Goal: Task Accomplishment & Management: Manage account settings

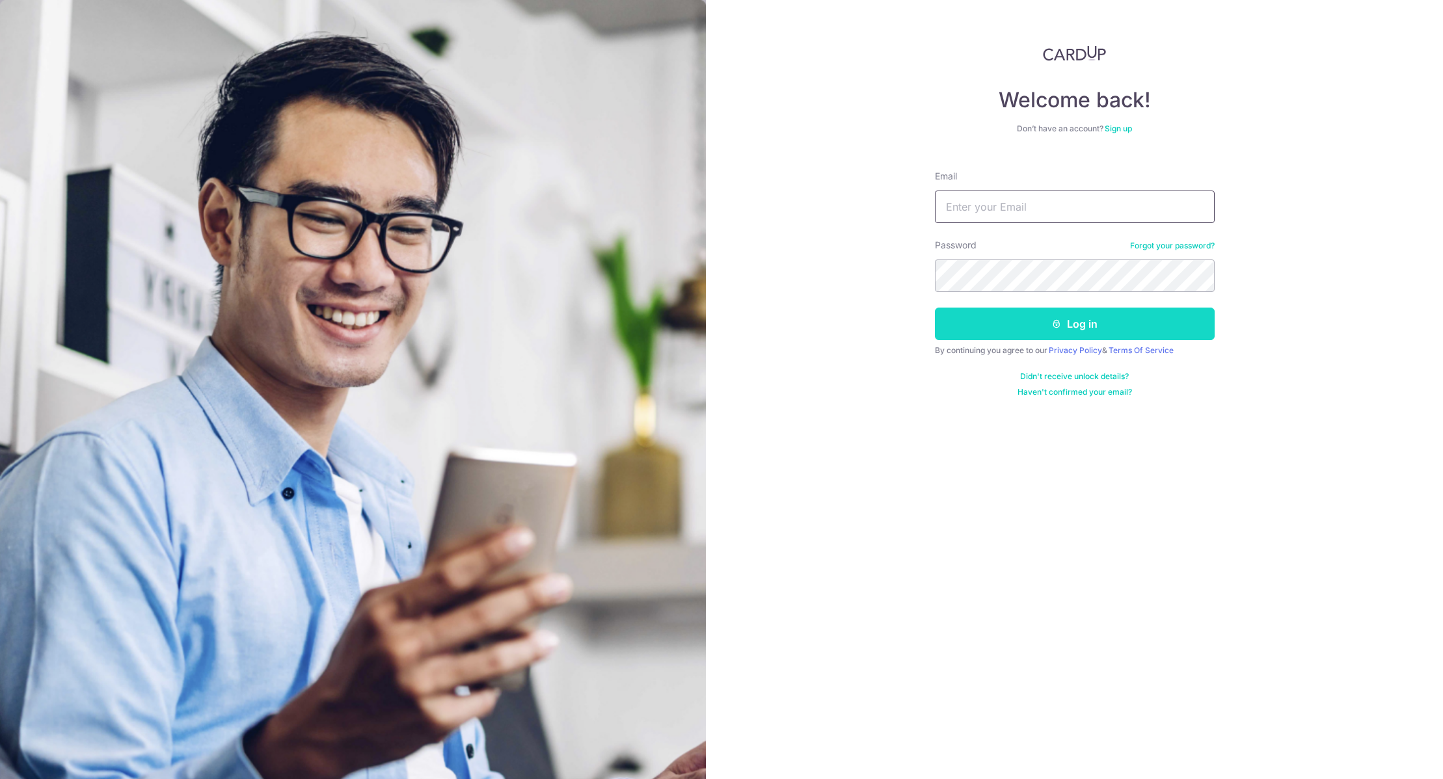
type input "[PERSON_NAME][EMAIL_ADDRESS][DOMAIN_NAME]"
click at [1036, 330] on button "Log in" at bounding box center [1075, 324] width 280 height 33
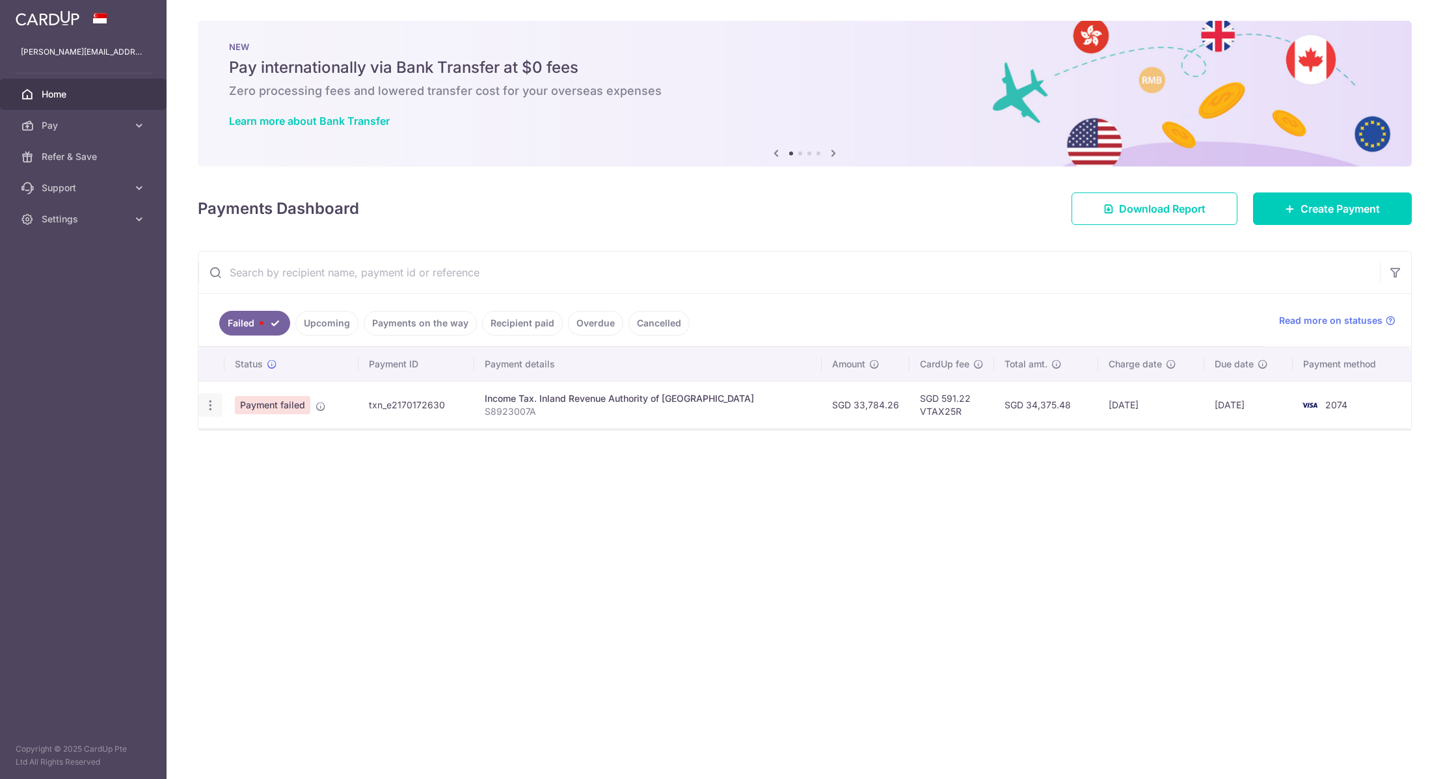
click at [213, 407] on icon "button" at bounding box center [211, 406] width 14 height 14
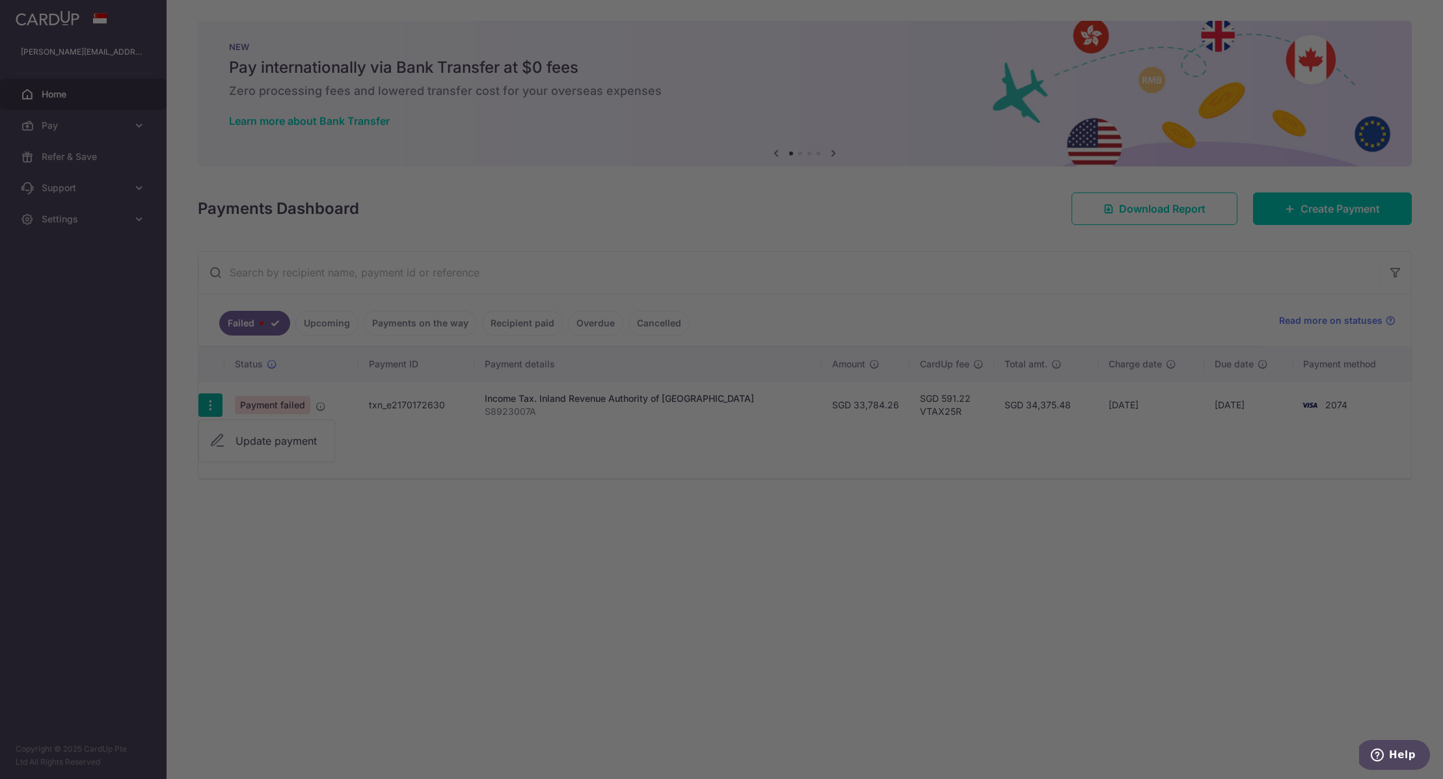
click at [255, 440] on div at bounding box center [728, 393] width 1457 height 787
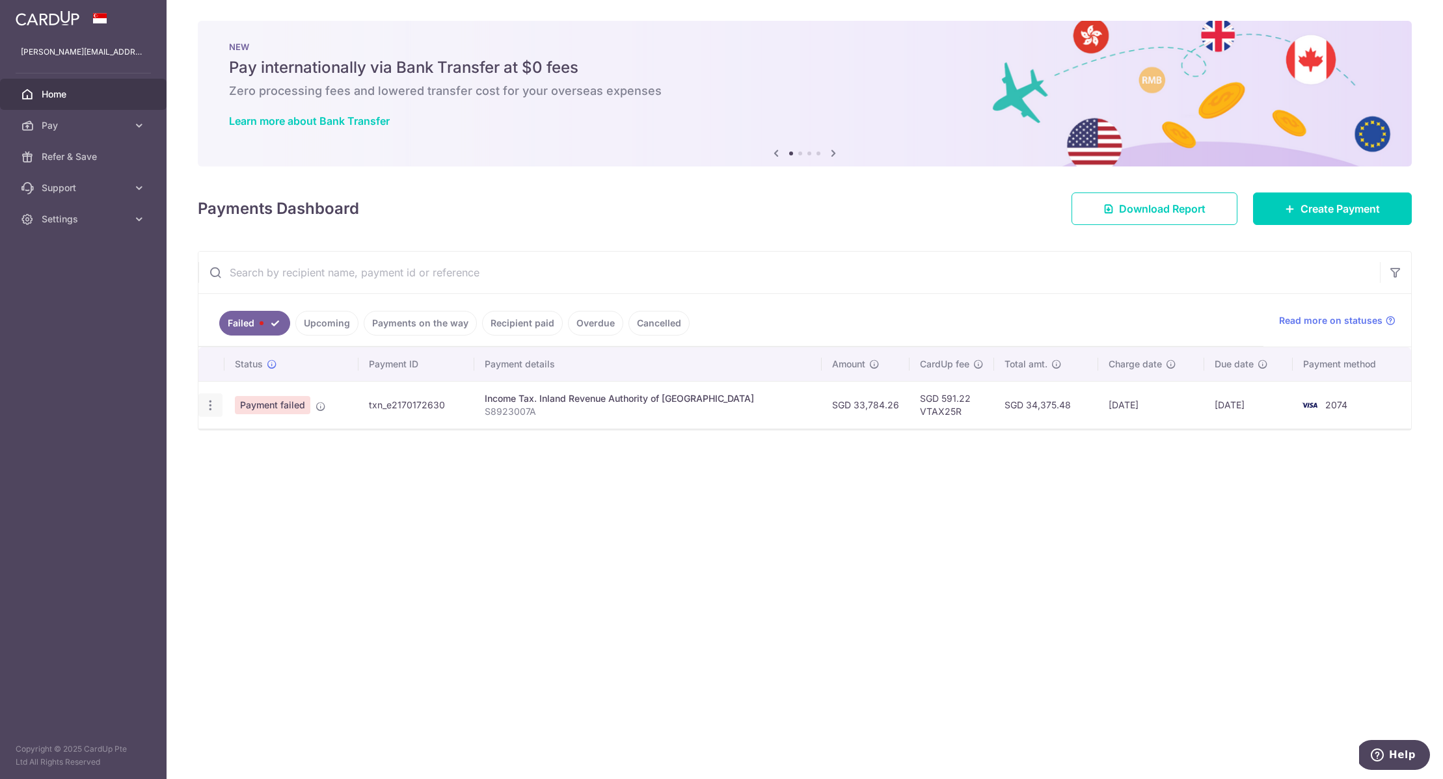
click at [206, 408] on icon "button" at bounding box center [211, 406] width 14 height 14
click at [276, 446] on span "Update payment" at bounding box center [279, 441] width 88 height 16
radio input "true"
type input "33,784.26"
type input "S8923007A"
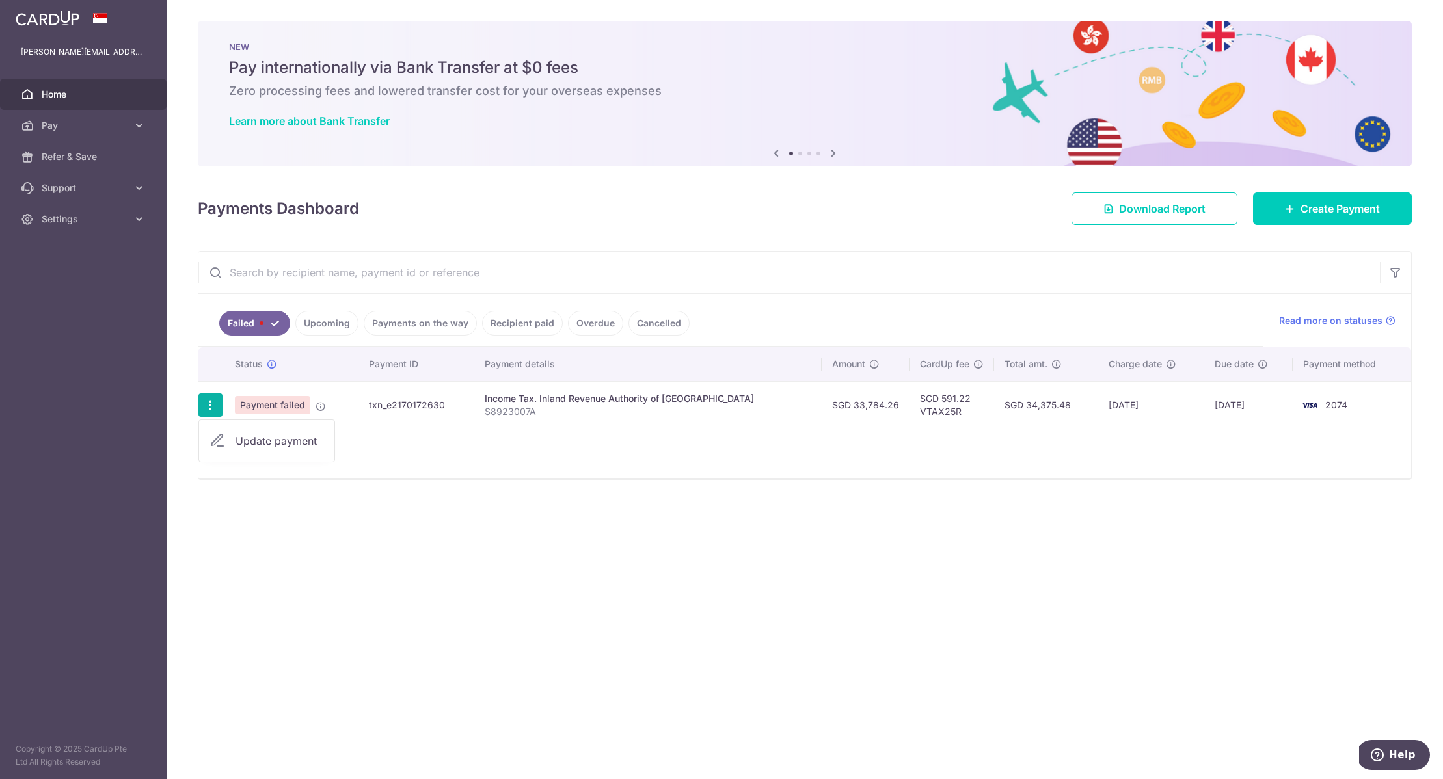
type input "VTAX25R"
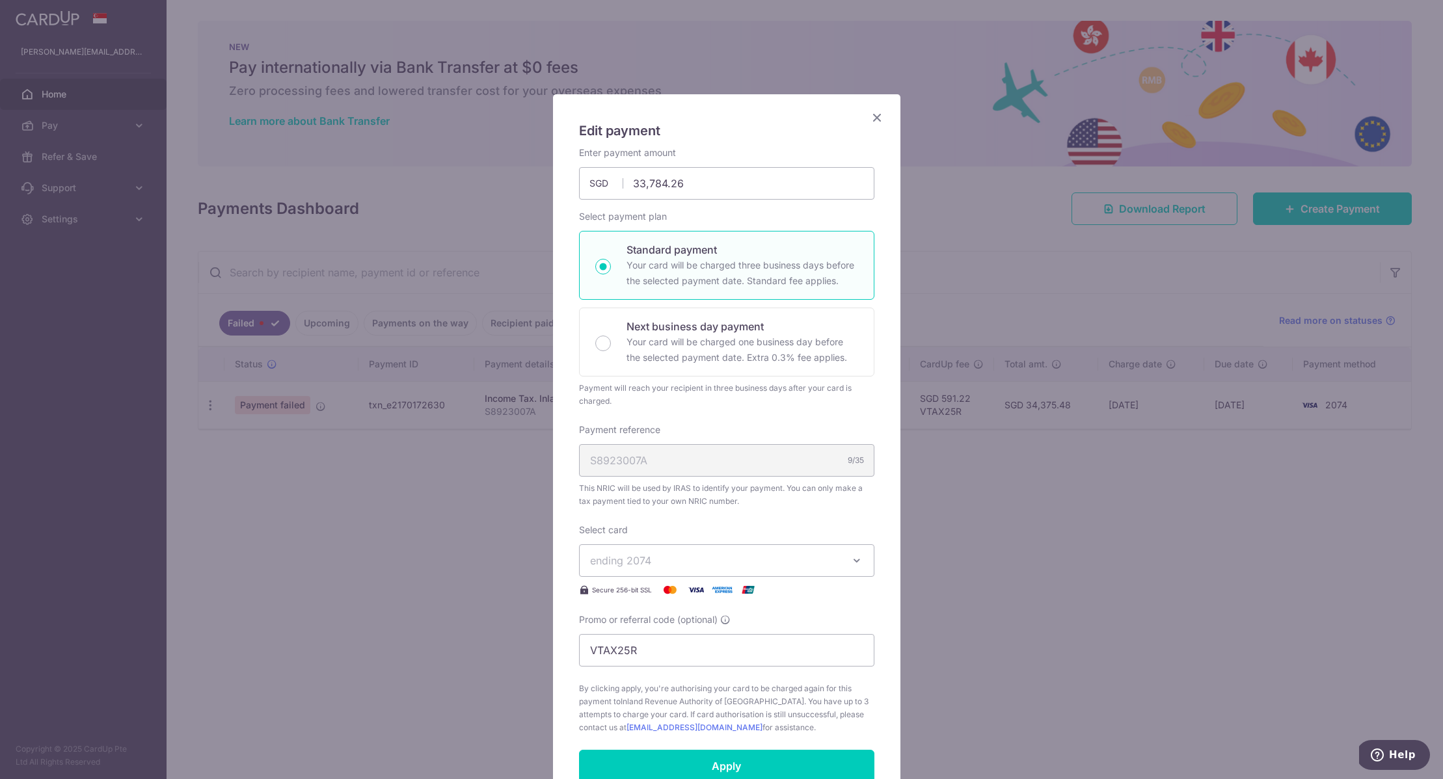
click at [871, 113] on icon "Close" at bounding box center [877, 117] width 16 height 16
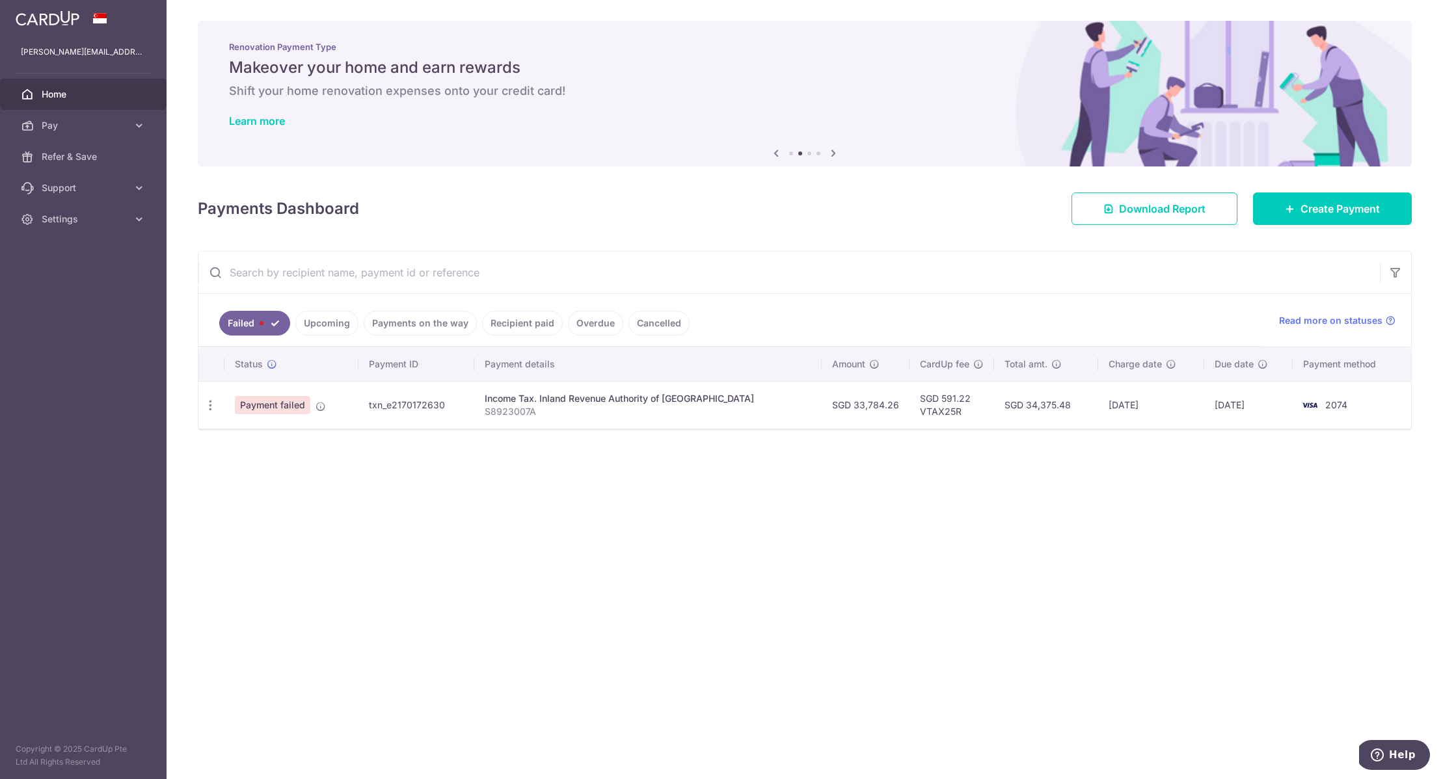
click at [532, 401] on div "Income Tax. Inland Revenue Authority of [GEOGRAPHIC_DATA]" at bounding box center [648, 398] width 327 height 13
click at [319, 408] on icon at bounding box center [320, 406] width 10 height 10
click at [210, 406] on icon "button" at bounding box center [211, 406] width 14 height 14
click at [243, 442] on span "Update payment" at bounding box center [279, 441] width 88 height 16
radio input "true"
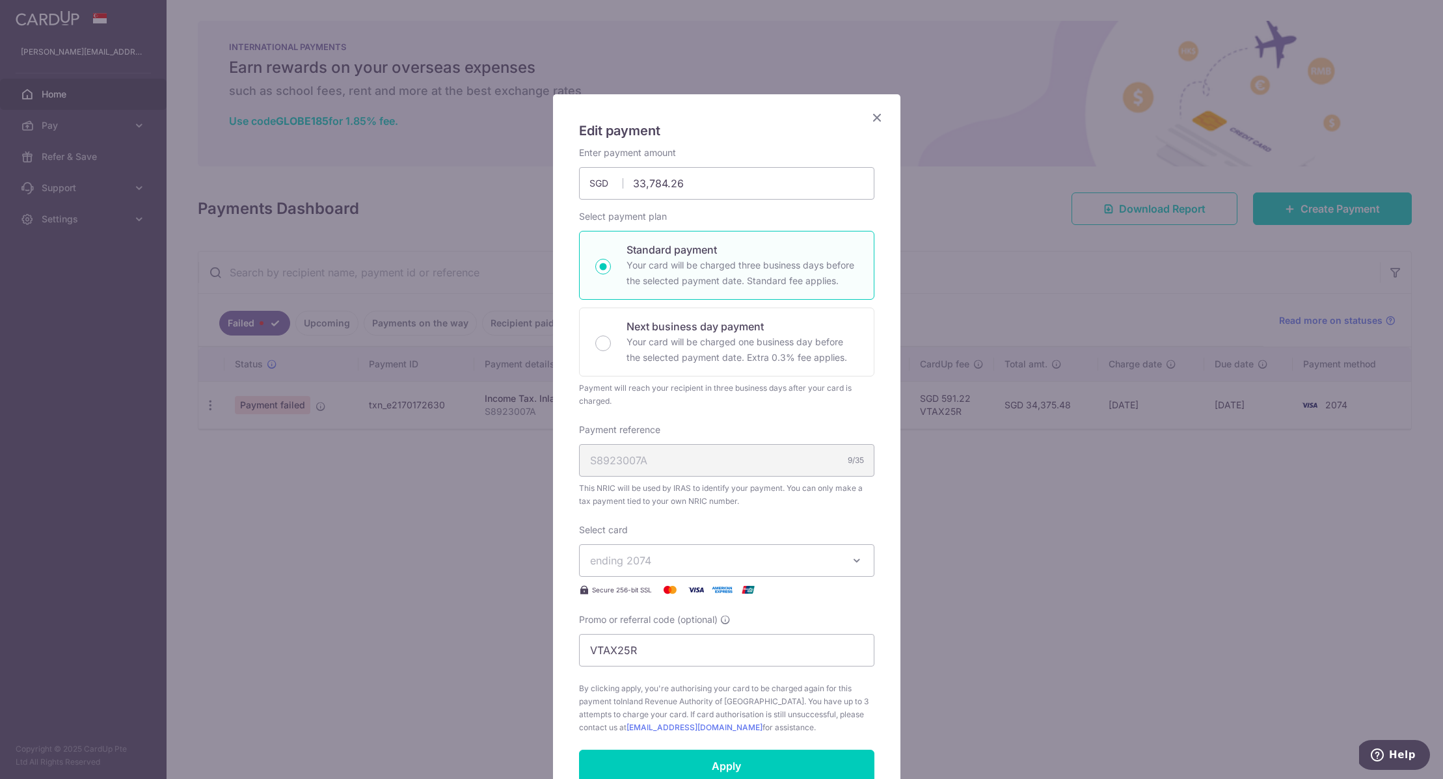
click at [872, 117] on icon "Close" at bounding box center [877, 117] width 16 height 16
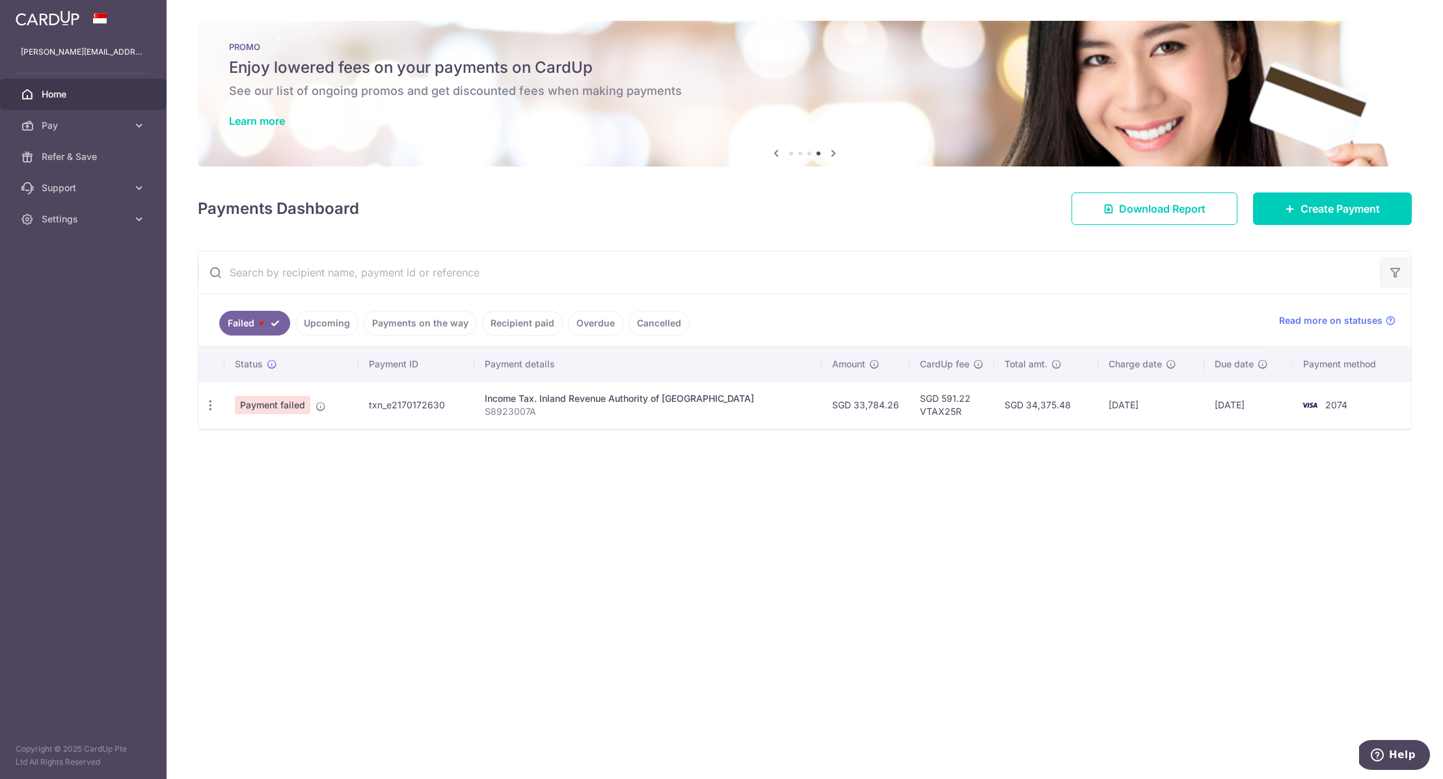
click at [1395, 273] on icon "button" at bounding box center [1395, 272] width 13 height 13
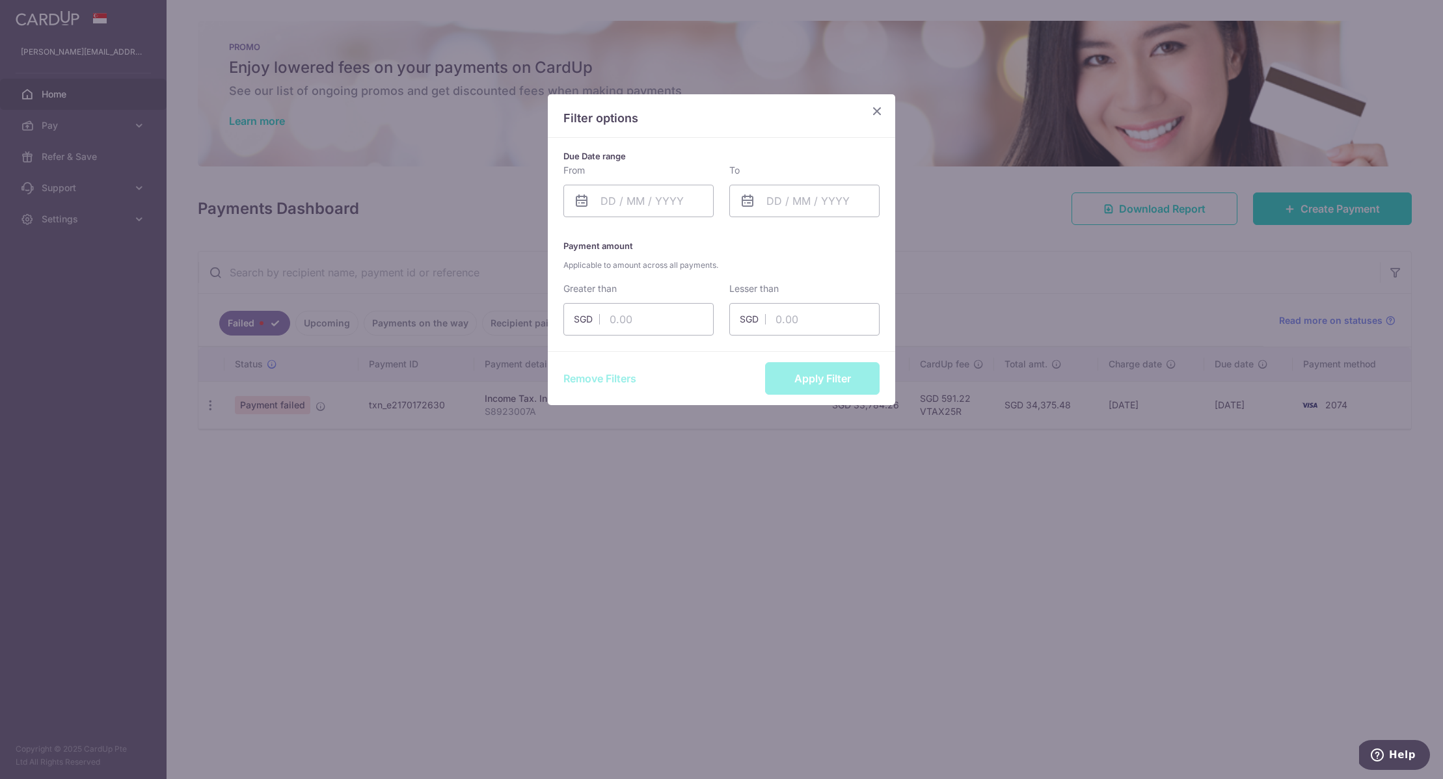
drag, startPoint x: 619, startPoint y: 553, endPoint x: 637, endPoint y: 524, distance: 33.6
click at [620, 553] on div "Filter options Due Date range From Please select valid date To Please select va…" at bounding box center [721, 389] width 1443 height 779
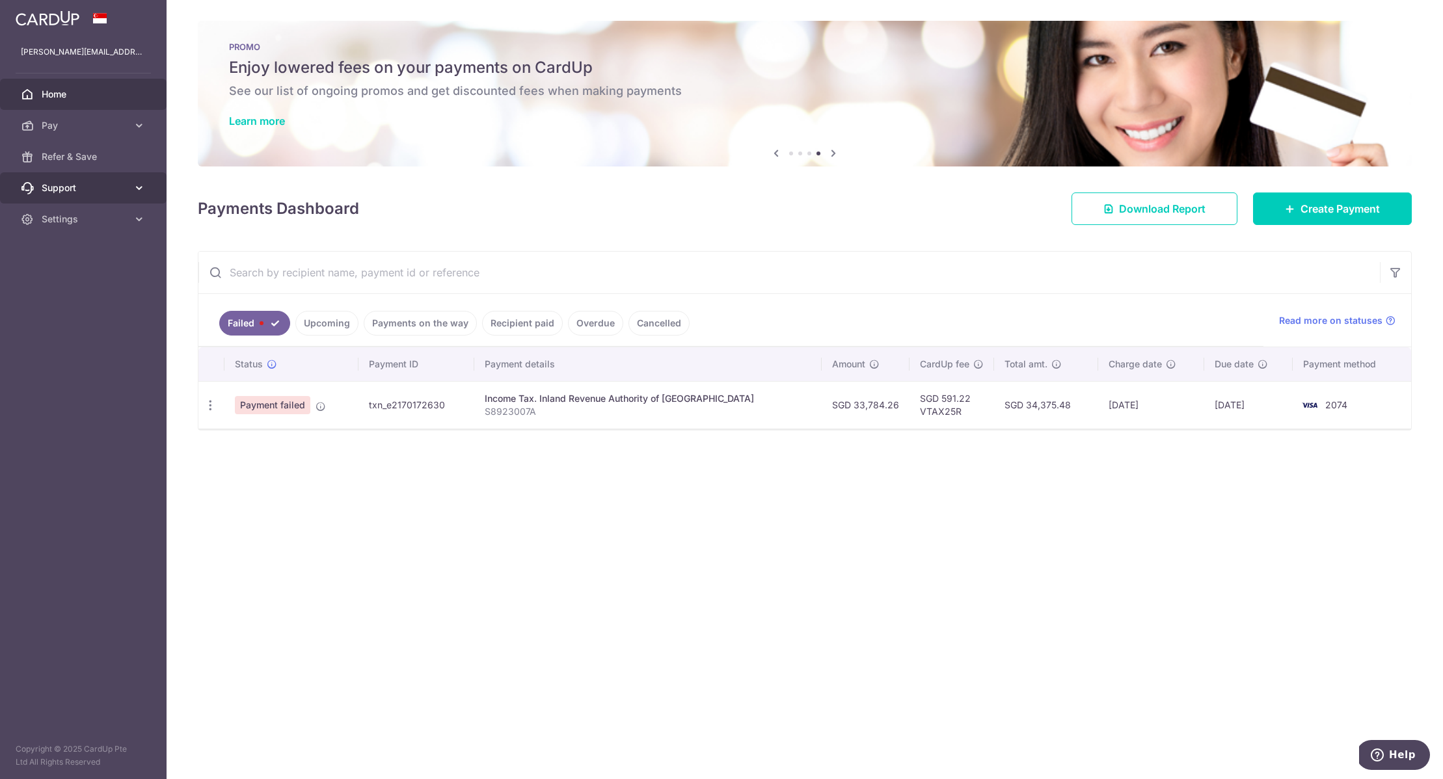
click at [97, 189] on span "Support" at bounding box center [85, 187] width 86 height 13
click at [109, 198] on link "Support" at bounding box center [83, 187] width 167 height 31
click at [110, 118] on link "Pay" at bounding box center [83, 125] width 167 height 31
click at [537, 468] on div "× Pause Schedule Pause all future payments in this series Pause just this one p…" at bounding box center [805, 389] width 1276 height 779
click at [116, 329] on span "Settings" at bounding box center [85, 329] width 86 height 13
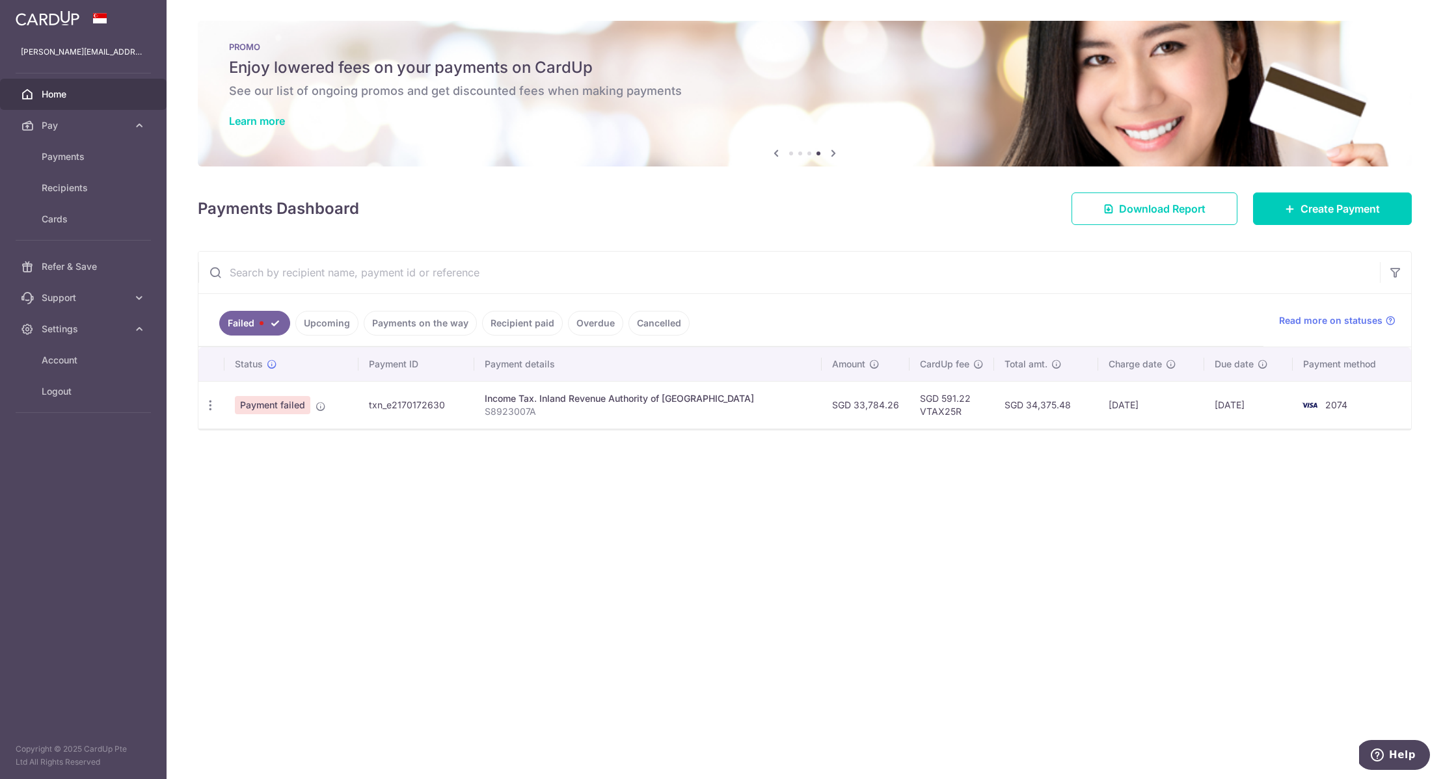
click at [325, 536] on div "× Pause Schedule Pause all future payments in this series Pause just this one p…" at bounding box center [805, 389] width 1276 height 779
